Goal: Task Accomplishment & Management: Use online tool/utility

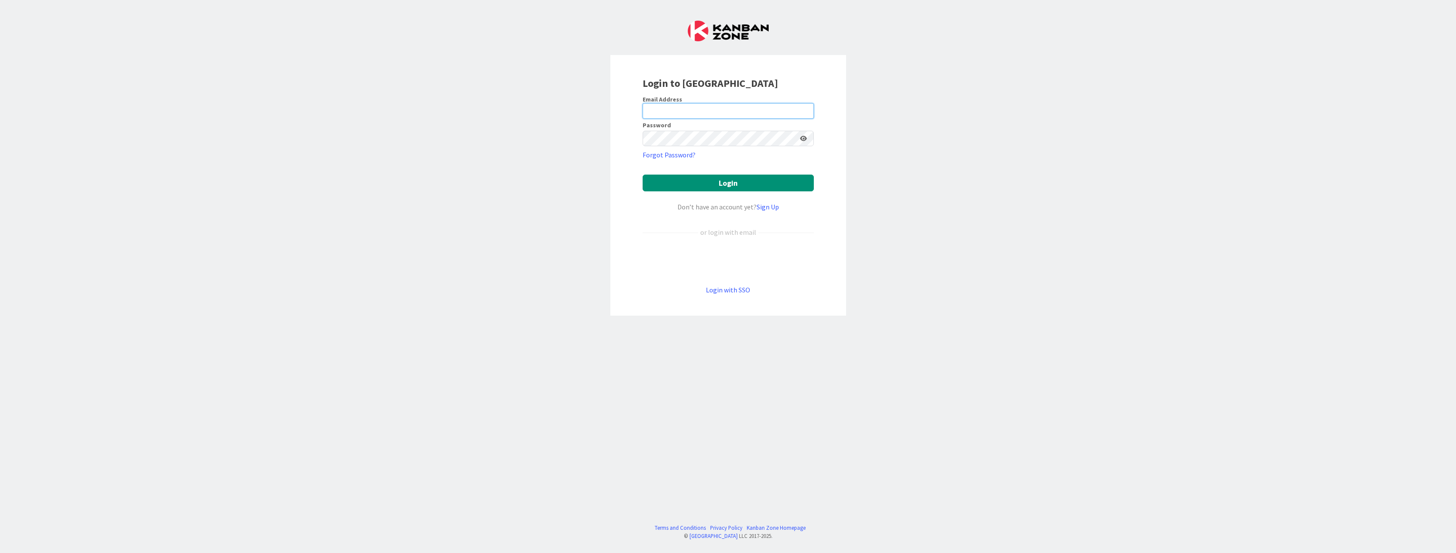
click at [674, 109] on input "email" at bounding box center [728, 110] width 171 height 15
click at [0, 553] on com-1password-button at bounding box center [0, 553] width 0 height 0
type input "[PERSON_NAME][EMAIL_ADDRESS][DOMAIN_NAME]"
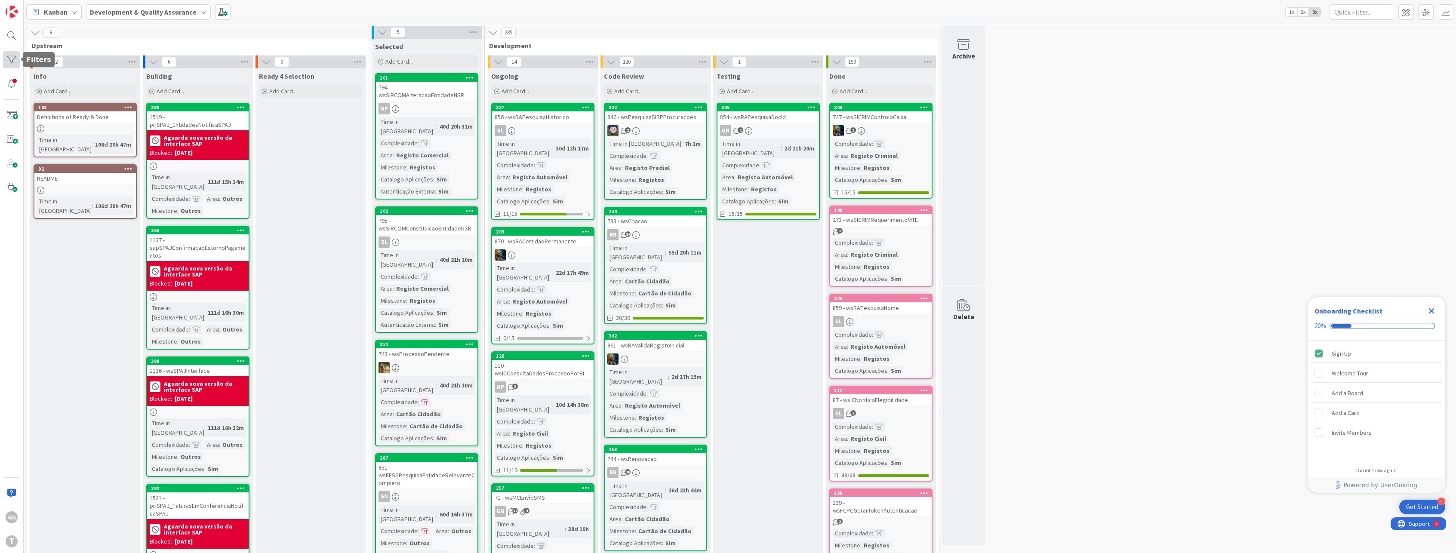
click at [12, 56] on div at bounding box center [11, 59] width 17 height 17
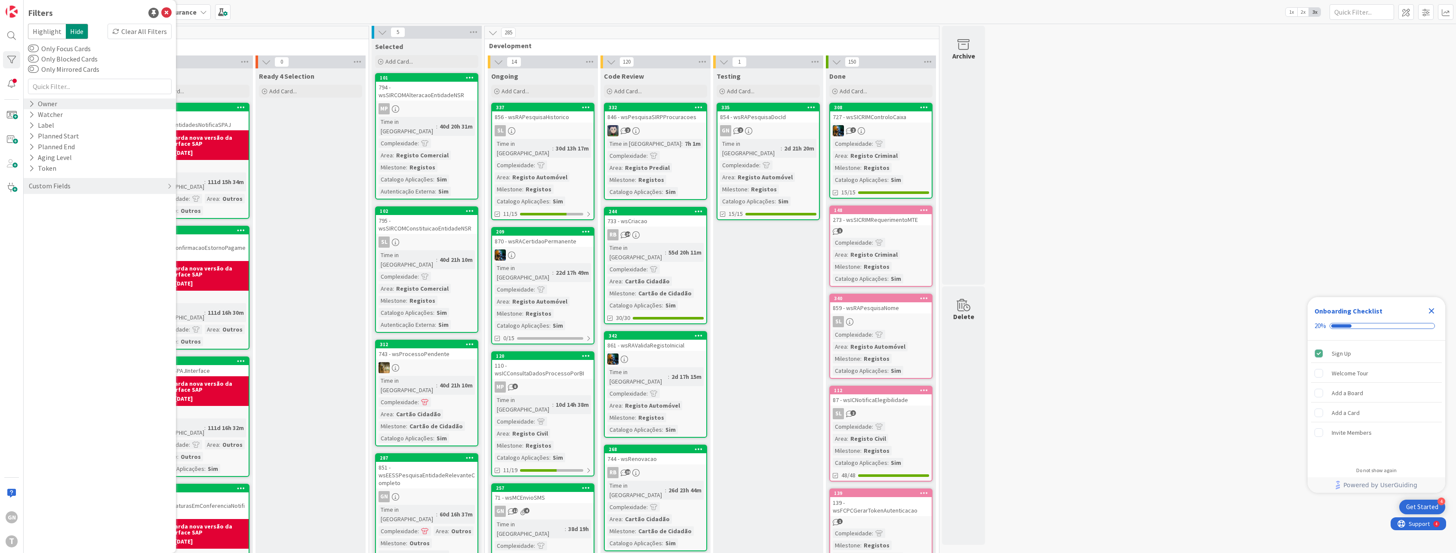
click at [55, 105] on div "Owner" at bounding box center [43, 103] width 30 height 11
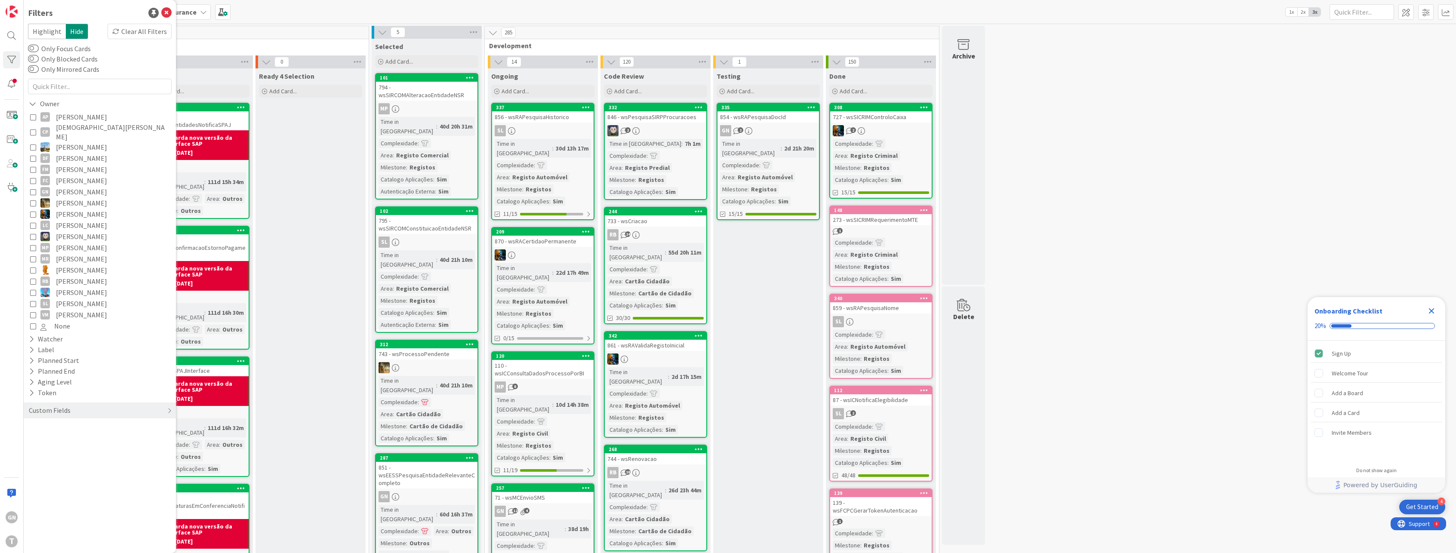
click at [33, 189] on icon at bounding box center [33, 192] width 6 height 6
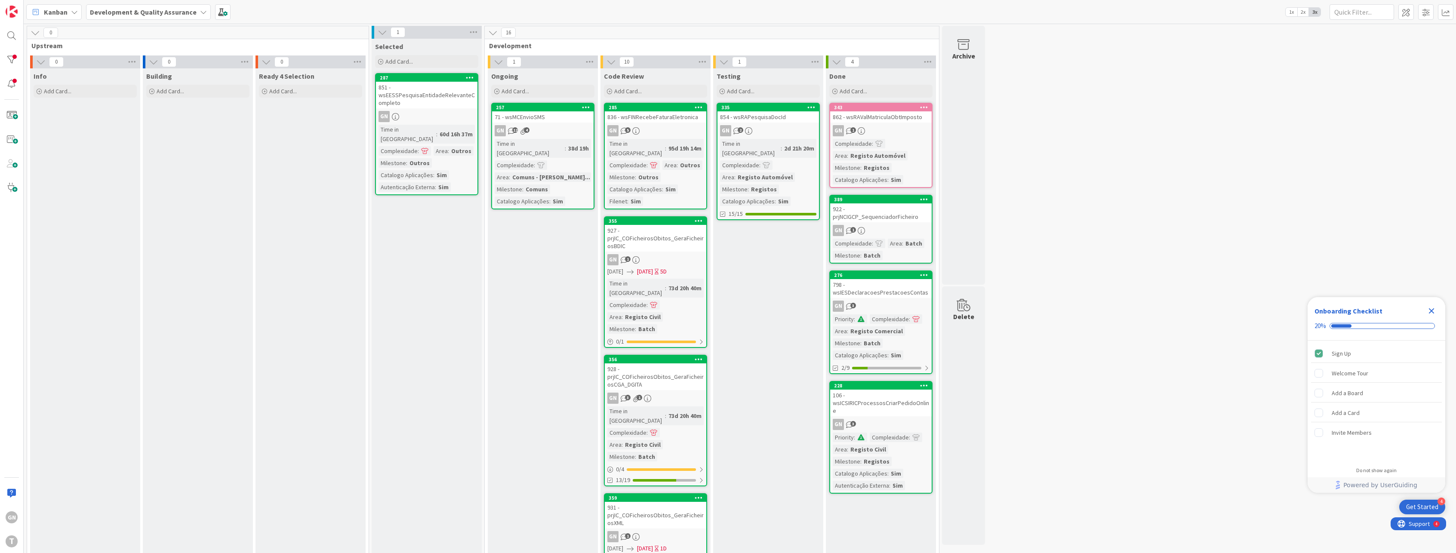
click at [896, 117] on div "862 - wsRAValMatriculaObtImposto" at bounding box center [880, 116] width 101 height 11
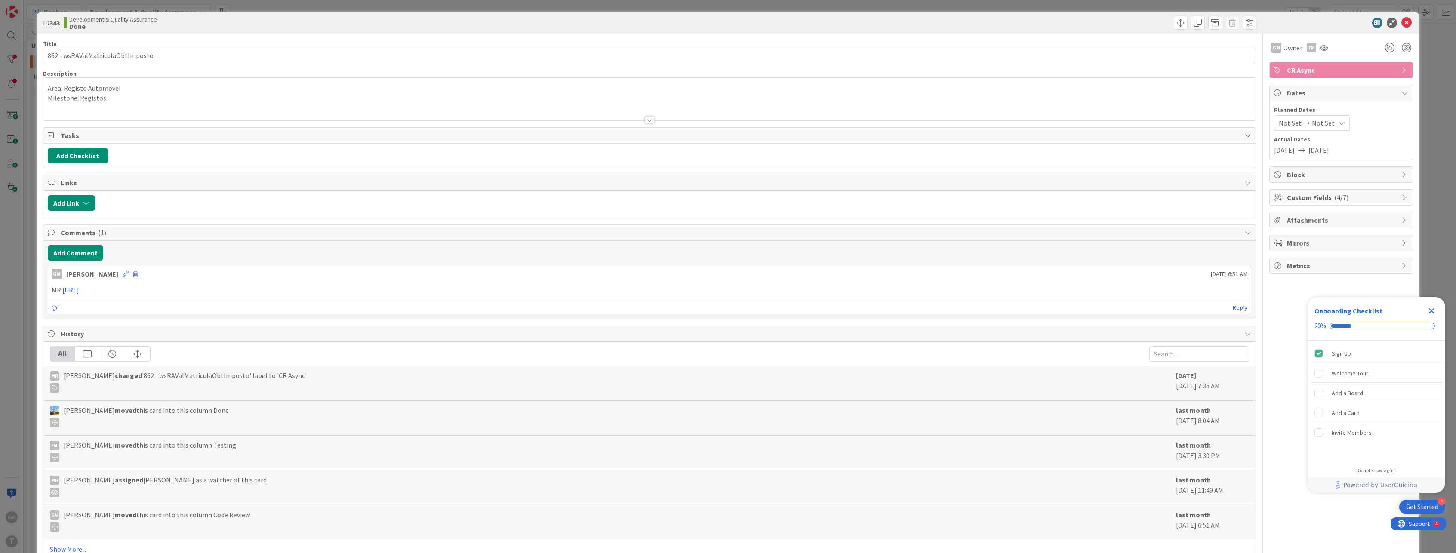
click at [1360, 71] on span "CR Async" at bounding box center [1342, 70] width 110 height 10
click at [1356, 73] on span "CR Async" at bounding box center [1342, 70] width 110 height 10
click at [1402, 22] on icon at bounding box center [1406, 23] width 10 height 10
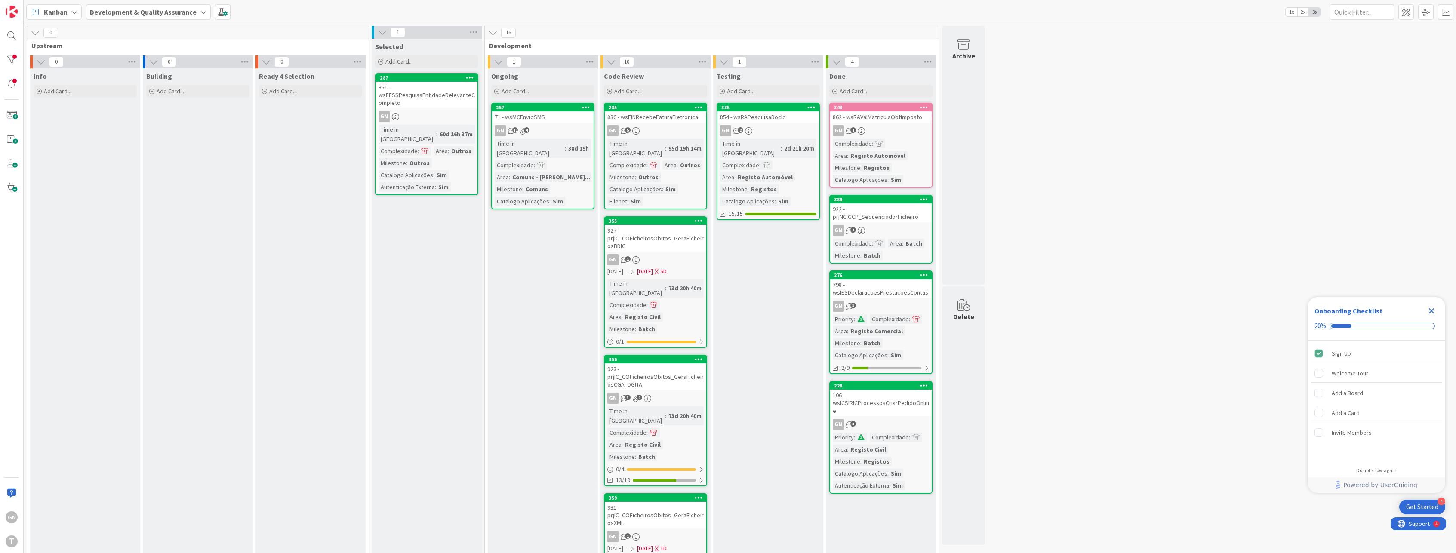
click at [1378, 471] on div "Do not show again" at bounding box center [1376, 470] width 40 height 7
click at [1398, 362] on span "Yes" at bounding box center [1396, 358] width 9 height 10
